Goal: Find specific page/section: Find specific page/section

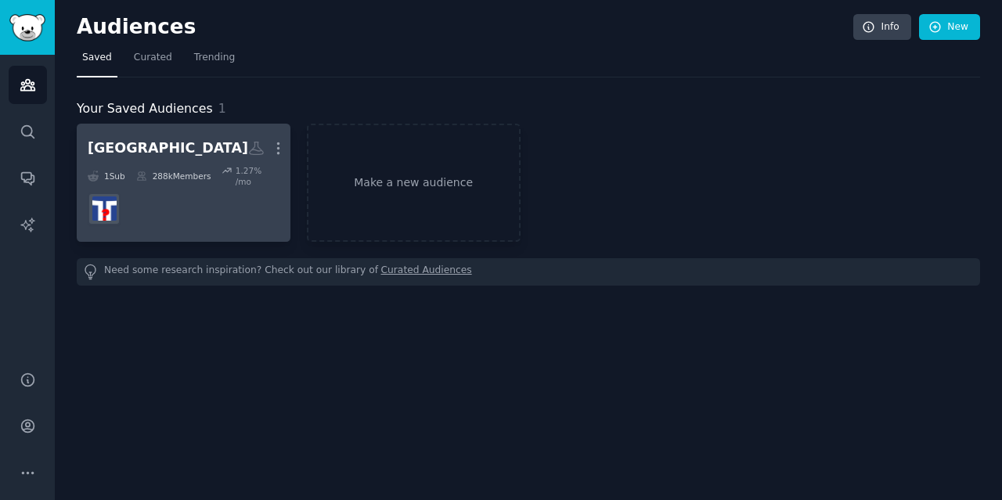
click at [216, 212] on dd at bounding box center [184, 209] width 192 height 44
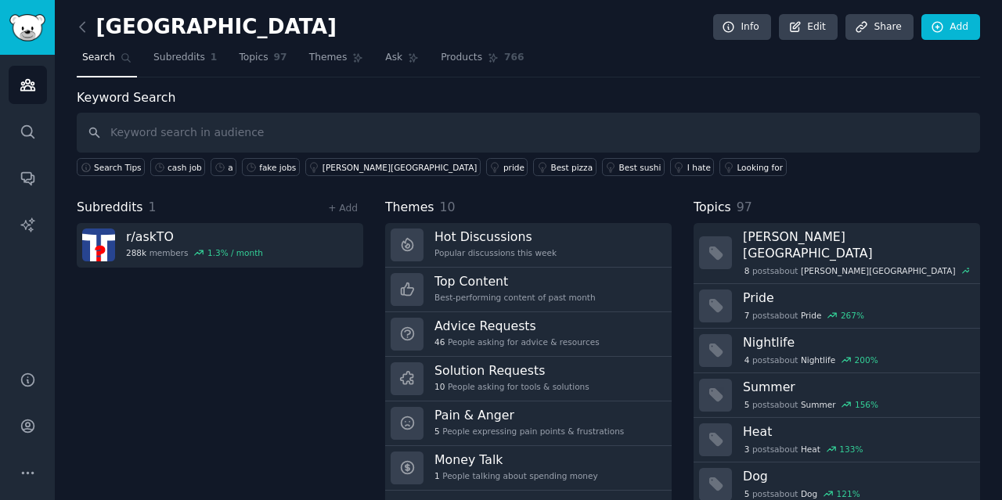
scroll to position [36, 0]
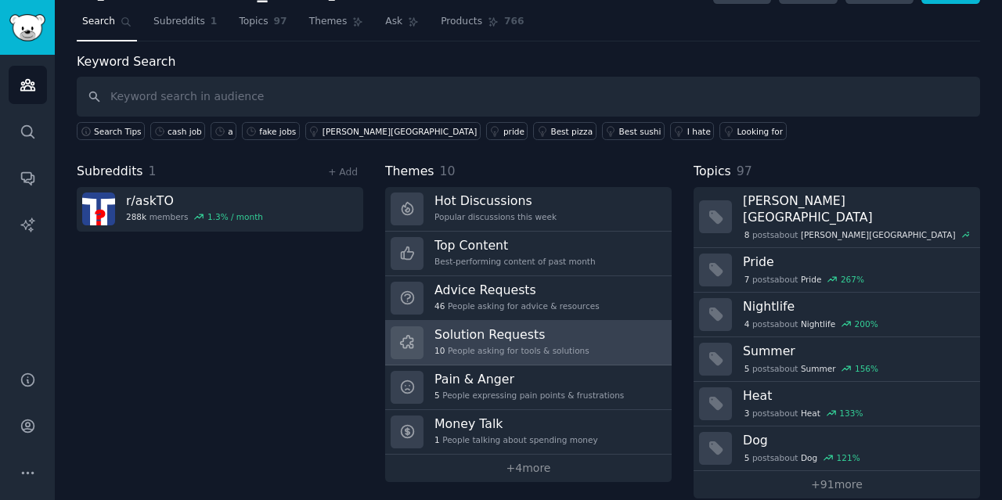
click at [545, 329] on h3 "Solution Requests" at bounding box center [511, 334] width 155 height 16
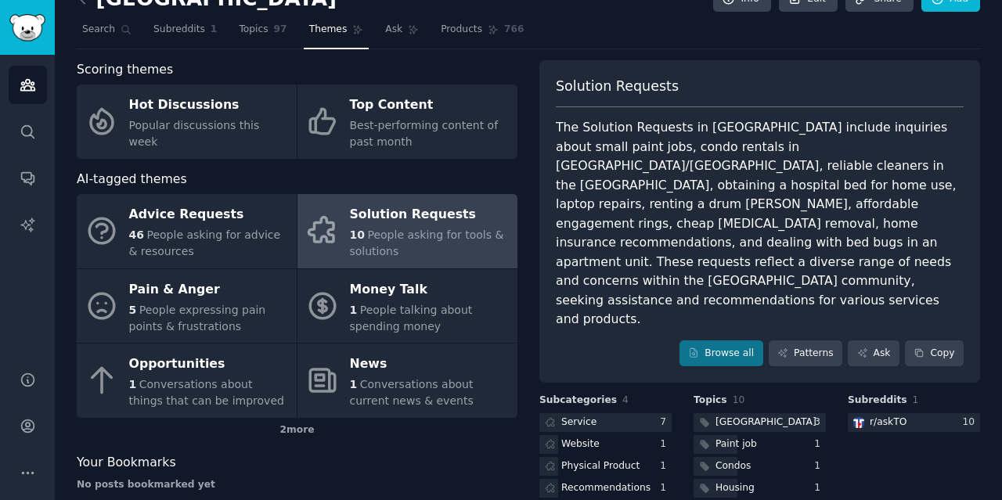
scroll to position [27, 0]
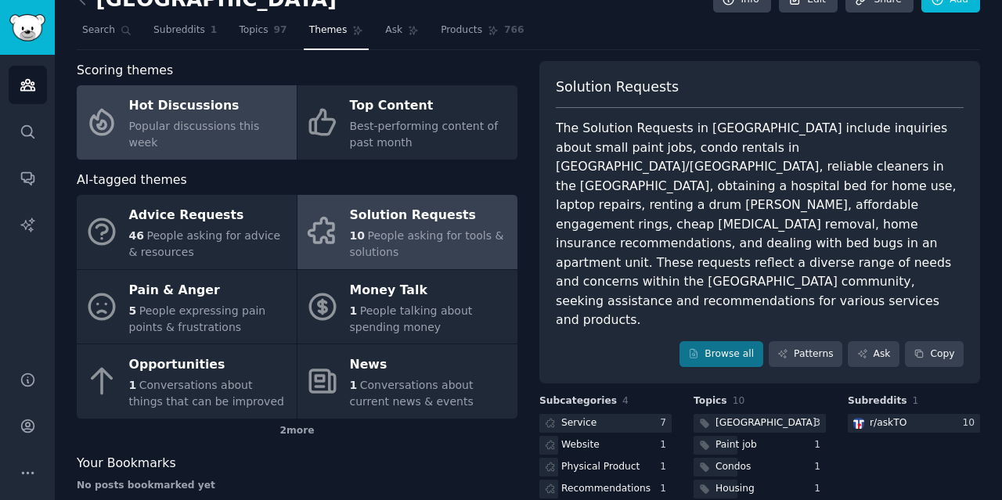
click at [219, 116] on div "Hot Discussions" at bounding box center [209, 106] width 160 height 25
